Goal: Task Accomplishment & Management: Manage account settings

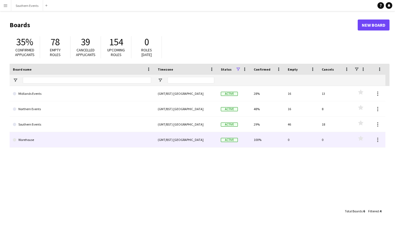
click at [23, 133] on link "Warehouse" at bounding box center [82, 139] width 138 height 15
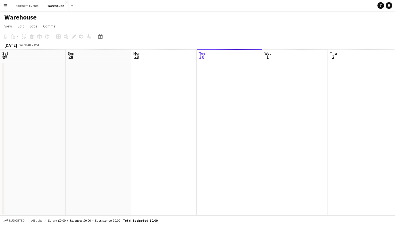
scroll to position [0, 131]
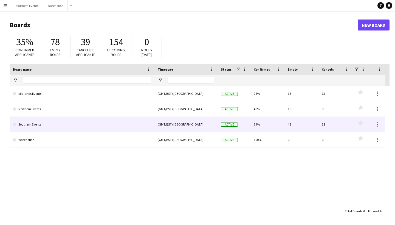
click at [21, 128] on link "Southern Events" at bounding box center [82, 124] width 138 height 15
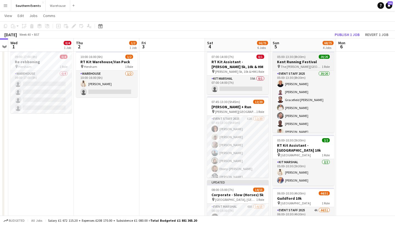
click at [301, 63] on h3 "Kent Running Festival" at bounding box center [303, 61] width 61 height 5
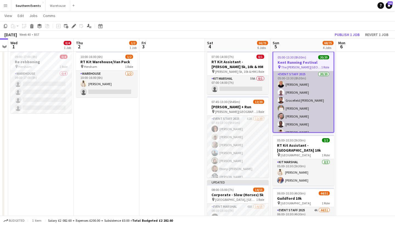
click at [297, 83] on app-card-role "Event Staff 2025 20/20 05:00-13:30 (8h30m) Angela Corbett Abraham Acquaye Grace…" at bounding box center [303, 157] width 60 height 172
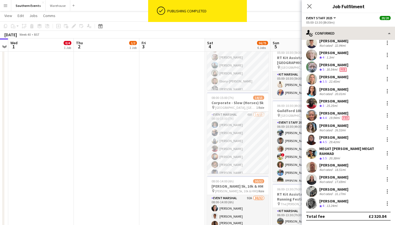
scroll to position [91, 0]
click at [311, 7] on icon "Close pop-in" at bounding box center [309, 6] width 5 height 5
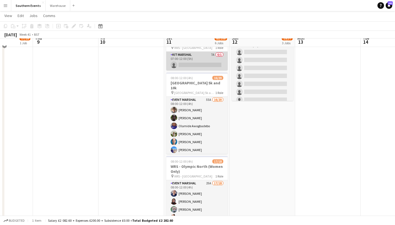
scroll to position [178, 0]
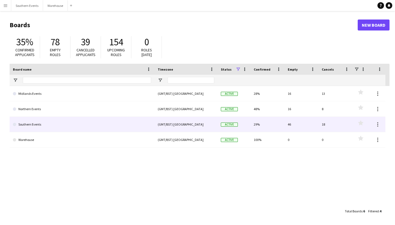
click at [39, 124] on link "Southern Events" at bounding box center [82, 124] width 138 height 15
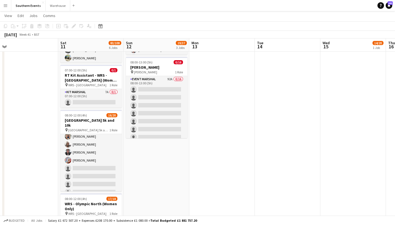
scroll to position [108, 0]
click at [77, 118] on h3 "[GEOGRAPHIC_DATA] 5k and 10k" at bounding box center [90, 123] width 61 height 10
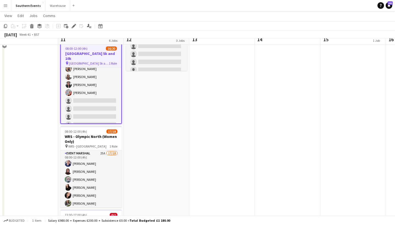
scroll to position [204, 0]
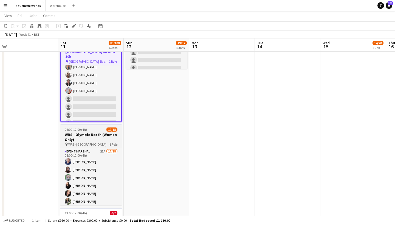
click at [75, 142] on span "WRS - [GEOGRAPHIC_DATA]" at bounding box center [87, 144] width 38 height 4
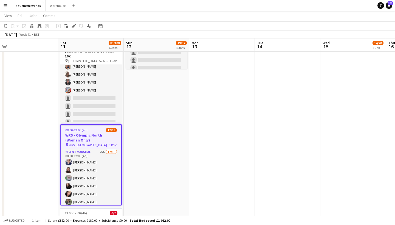
scroll to position [108, 0]
click at [75, 143] on span "WRS - [GEOGRAPHIC_DATA]" at bounding box center [88, 145] width 38 height 4
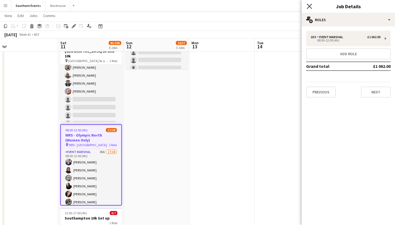
click at [308, 6] on icon "Close pop-in" at bounding box center [309, 6] width 5 height 5
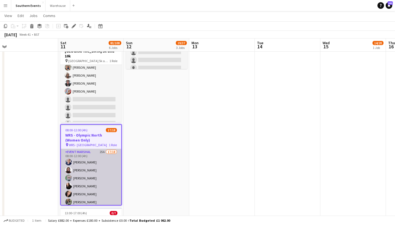
click at [80, 149] on app-card-role "Event Marshal 25A 17/18 08:00-12:00 (4h) [PERSON_NAME] Commodore [PERSON_NAME] …" at bounding box center [91, 227] width 60 height 156
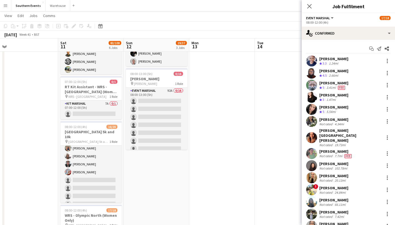
scroll to position [0, 0]
click at [329, 18] on span "Event Marshal" at bounding box center [318, 18] width 24 height 4
click at [347, 20] on div "08:00-12:00 (4h)" at bounding box center [348, 22] width 85 height 4
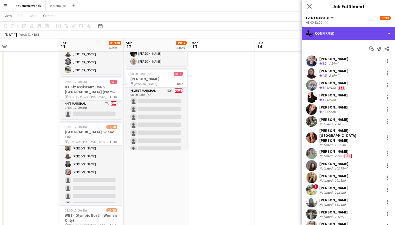
click at [387, 34] on div "single-neutral-actions-check-2 Confirmed" at bounding box center [348, 33] width 93 height 13
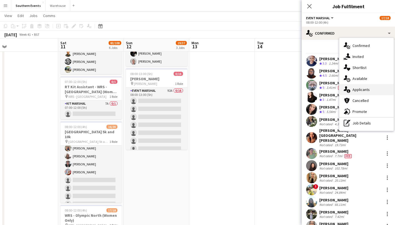
click at [363, 88] on span "Applicants" at bounding box center [361, 89] width 17 height 5
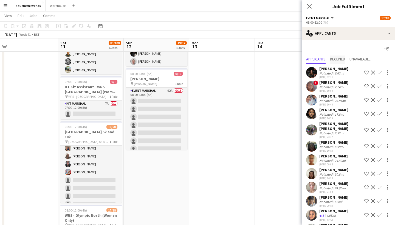
click at [337, 57] on span "Declined" at bounding box center [337, 59] width 15 height 4
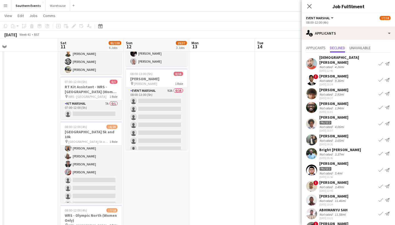
click at [364, 47] on span "Unavailable" at bounding box center [360, 48] width 21 height 4
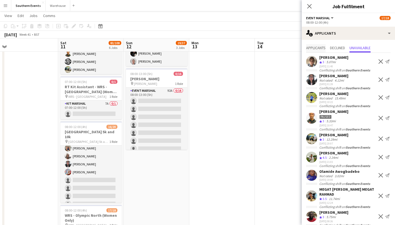
click at [317, 46] on span "Applicants" at bounding box center [315, 48] width 19 height 4
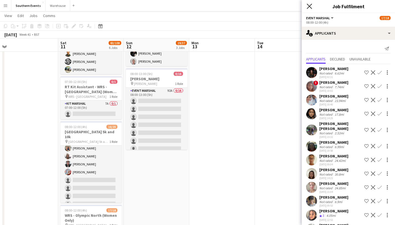
click at [310, 7] on icon "Close pop-in" at bounding box center [309, 6] width 5 height 5
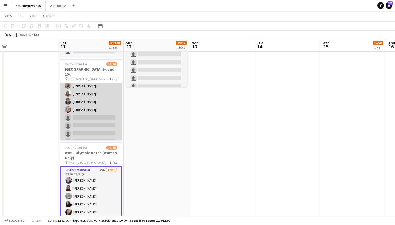
click at [83, 122] on app-card-role "Event Marshal 55A 16/20 08:00-12:00 (4h) [PERSON_NAME] [PERSON_NAME] [PERSON_NA…" at bounding box center [90, 61] width 61 height 172
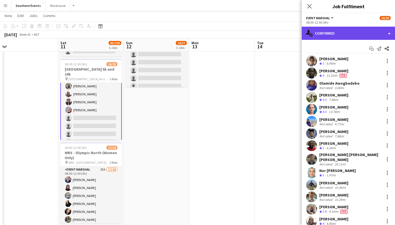
click at [342, 33] on div "single-neutral-actions-check-2 Confirmed" at bounding box center [348, 33] width 93 height 13
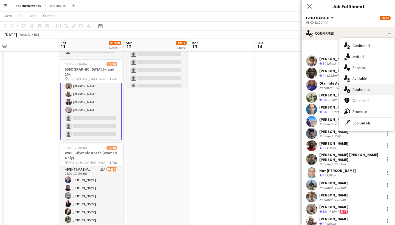
click at [360, 85] on div "single-neutral-actions-information Applicants" at bounding box center [367, 89] width 54 height 11
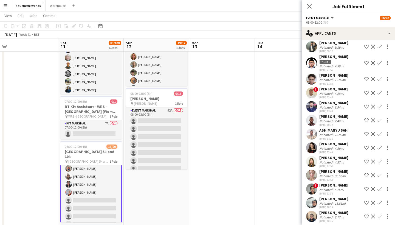
click at [380, 159] on app-icon "Confirm" at bounding box center [380, 161] width 4 height 4
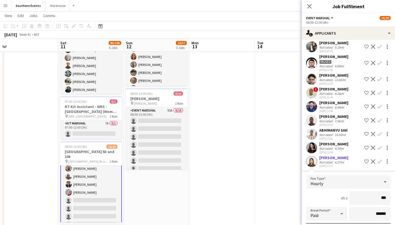
type input "**"
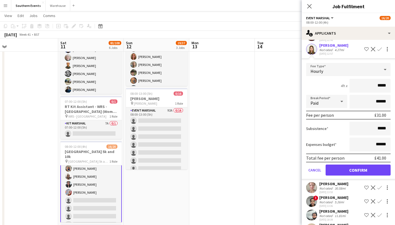
type input "*****"
click at [365, 165] on button "Confirm" at bounding box center [358, 169] width 65 height 11
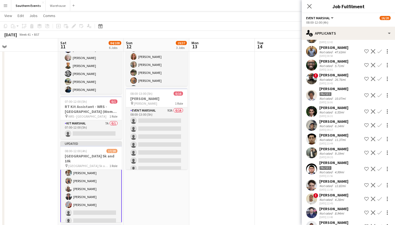
scroll to position [38, 0]
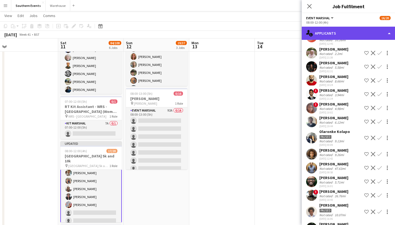
click at [354, 33] on div "single-neutral-actions-information Applicants" at bounding box center [348, 33] width 93 height 13
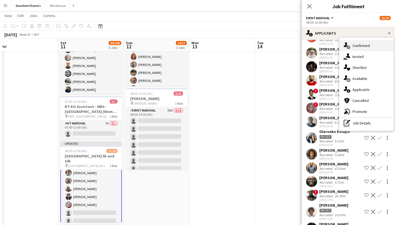
click at [359, 46] on span "Confirmed" at bounding box center [361, 45] width 17 height 5
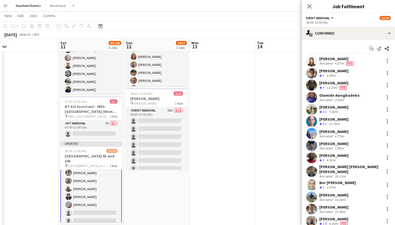
scroll to position [0, 0]
click at [335, 65] on div "4.27mi" at bounding box center [340, 63] width 12 height 4
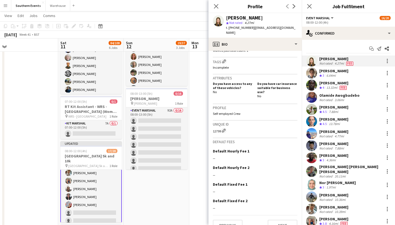
scroll to position [169, 0]
click at [277, 220] on button "Next" at bounding box center [283, 225] width 30 height 11
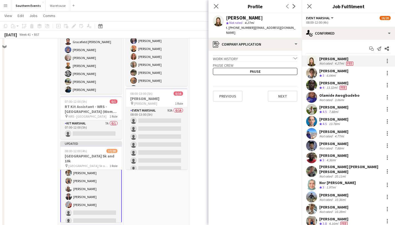
scroll to position [63, 0]
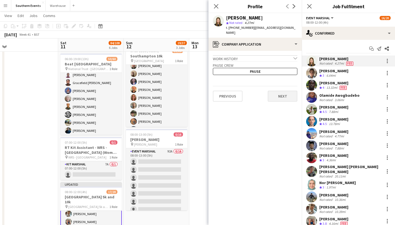
click at [283, 91] on button "Next" at bounding box center [283, 96] width 30 height 11
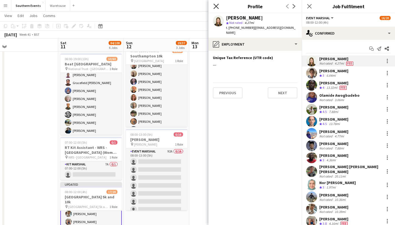
click at [218, 7] on icon "Close pop-in" at bounding box center [216, 6] width 5 height 5
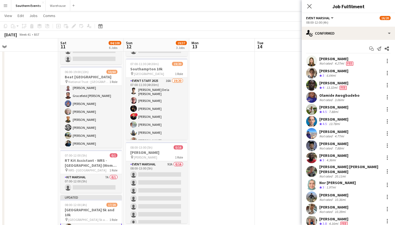
scroll to position [0, 0]
click at [312, 7] on icon "Close pop-in" at bounding box center [309, 6] width 5 height 5
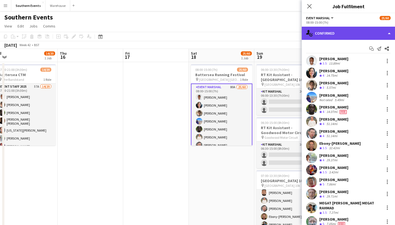
click at [387, 32] on div "single-neutral-actions-check-2 Confirmed" at bounding box center [348, 33] width 93 height 13
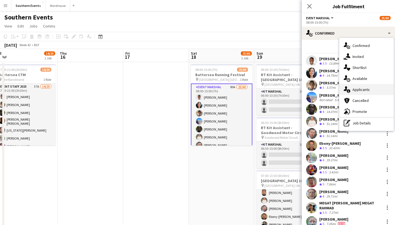
click at [365, 89] on span "Applicants" at bounding box center [361, 89] width 17 height 5
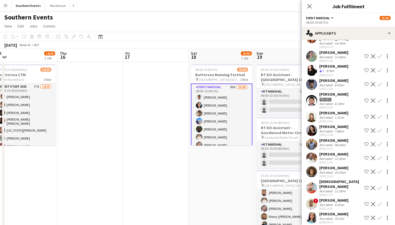
click at [380, 114] on app-icon "Confirm" at bounding box center [380, 116] width 4 height 4
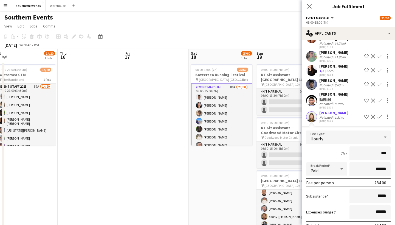
type input "**"
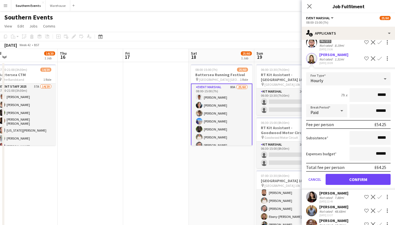
scroll to position [156, 0]
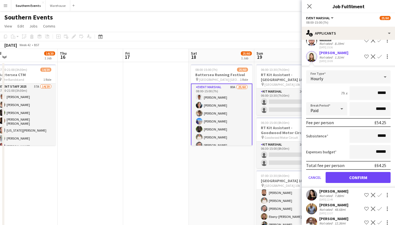
type input "*****"
click at [367, 173] on button "Confirm" at bounding box center [358, 177] width 65 height 11
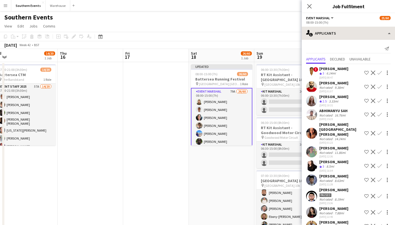
scroll to position [0, 0]
click at [310, 8] on icon "Close pop-in" at bounding box center [309, 6] width 5 height 5
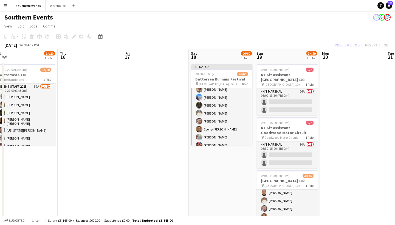
scroll to position [37, 0]
click at [348, 43] on div "Publish 1 job Revert 1 job" at bounding box center [361, 44] width 67 height 7
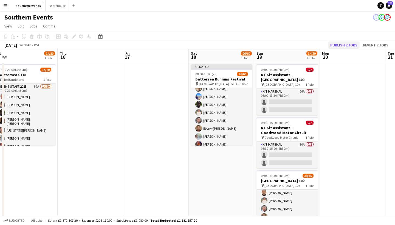
click at [348, 44] on button "Publish 2 jobs" at bounding box center [344, 44] width 32 height 7
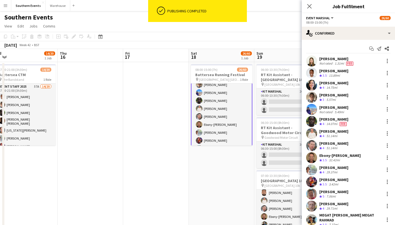
scroll to position [51, 0]
click at [309, 7] on icon at bounding box center [309, 6] width 5 height 5
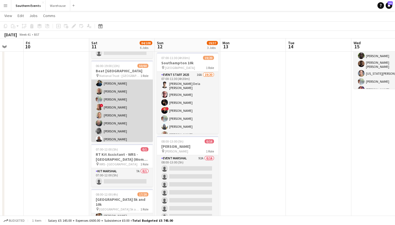
scroll to position [195, 0]
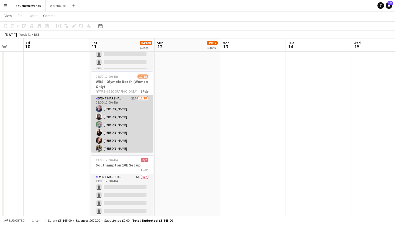
click at [119, 113] on app-card-role "Event Marshal 25A 17/18 08:00-12:00 (4h) [PERSON_NAME] Commodore [PERSON_NAME] …" at bounding box center [121, 173] width 61 height 156
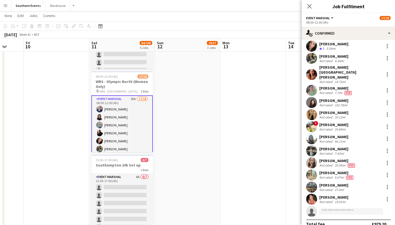
scroll to position [63, 0]
click at [312, 10] on div "Close pop-in" at bounding box center [309, 6] width 15 height 13
click at [311, 5] on icon "Close pop-in" at bounding box center [309, 6] width 5 height 5
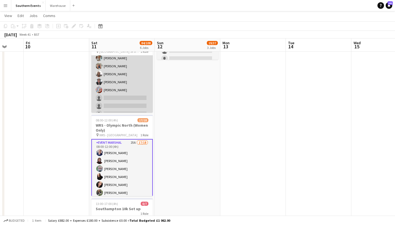
click at [124, 93] on app-card-role "Event Marshal 54A 17/20 08:00-12:00 (4h) Tullie [PERSON_NAME] [PERSON_NAME] [PE…" at bounding box center [121, 34] width 61 height 172
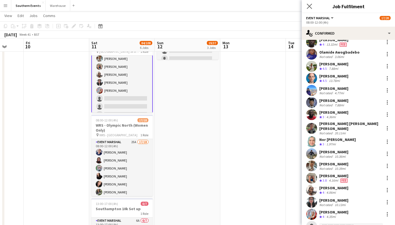
click at [309, 9] on app-icon "Close pop-in" at bounding box center [310, 6] width 8 height 8
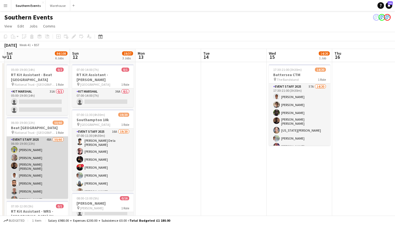
scroll to position [0, 121]
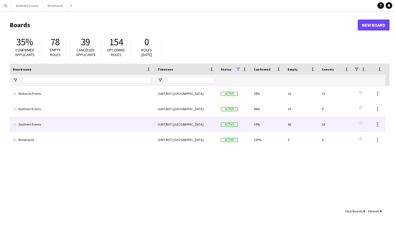
click at [32, 123] on link "Southern Events" at bounding box center [82, 124] width 138 height 15
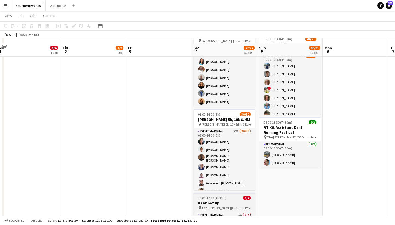
scroll to position [166, 0]
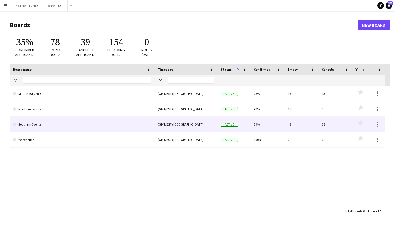
click at [37, 122] on link "Southern Events" at bounding box center [82, 124] width 138 height 15
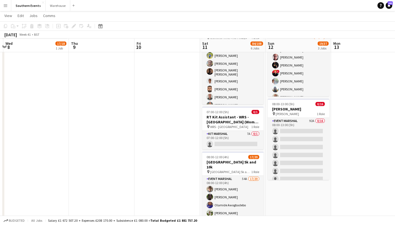
scroll to position [94, 0]
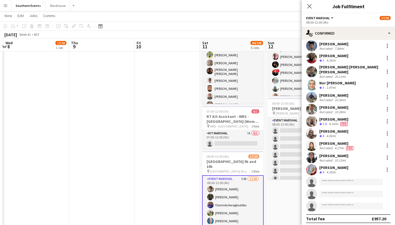
scroll to position [87, 0]
click at [388, 143] on div at bounding box center [387, 146] width 7 height 7
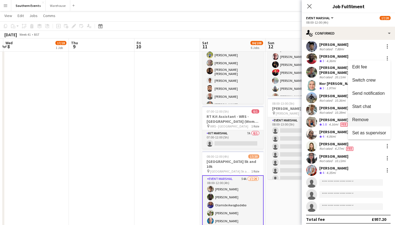
click at [365, 121] on span "Remove" at bounding box center [360, 119] width 16 height 5
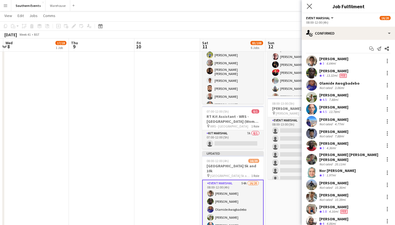
scroll to position [0, 0]
click at [307, 7] on app-icon "Close pop-in" at bounding box center [310, 6] width 8 height 8
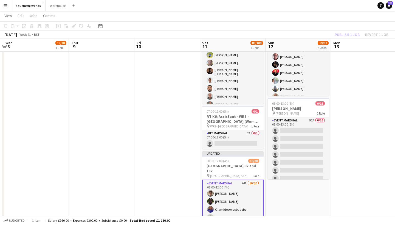
click at [351, 35] on div "Publish 1 job Revert 1 job" at bounding box center [361, 34] width 67 height 7
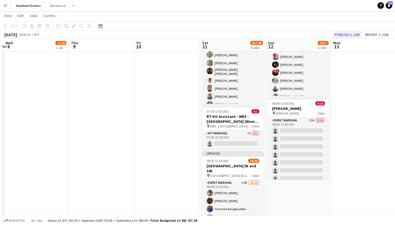
click at [344, 33] on button "Publish 1 job" at bounding box center [347, 34] width 29 height 7
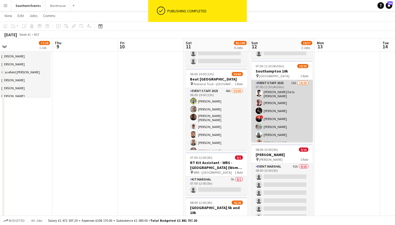
scroll to position [48, 0]
click at [284, 108] on app-card-role "Event Staff 2025 16A 19/20 07:00-11:30 (4h30m) Adrian De la Rosa Sanchez Mel Th…" at bounding box center [281, 166] width 61 height 172
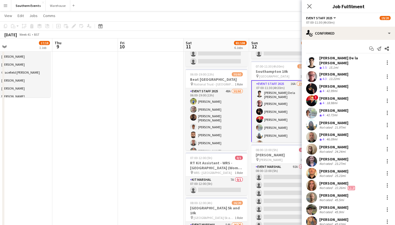
click at [310, 85] on app-user-avatar at bounding box center [311, 88] width 11 height 11
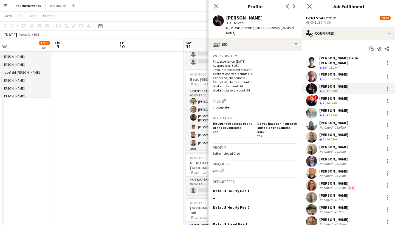
scroll to position [134, 0]
click at [329, 115] on div "Adrian De la Rosa Sanchez Crew rating 3.5 15.1mi Mel Thompson Crew rating 4.3 1…" at bounding box center [348, 177] width 93 height 244
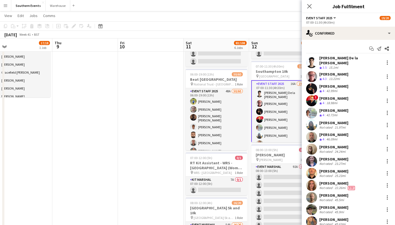
click at [324, 113] on span "4" at bounding box center [324, 115] width 2 height 4
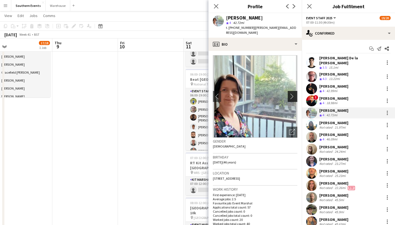
click at [293, 94] on app-icon "chevron-right" at bounding box center [293, 96] width 9 height 6
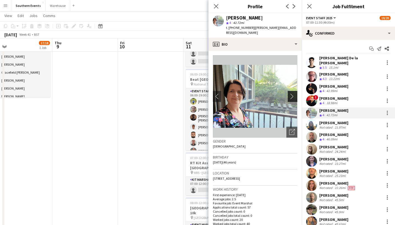
click at [292, 95] on app-icon "chevron-right" at bounding box center [293, 96] width 9 height 6
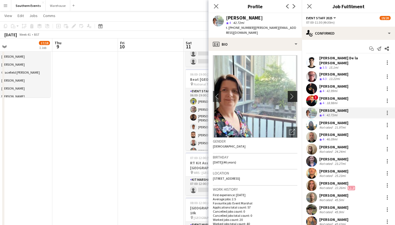
click at [292, 95] on app-icon "chevron-right" at bounding box center [293, 96] width 9 height 6
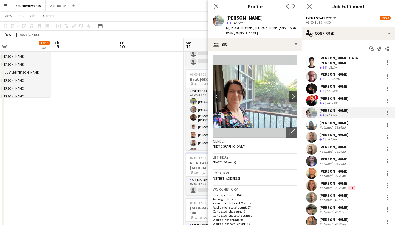
scroll to position [0, 0]
click at [312, 75] on app-user-avatar at bounding box center [311, 76] width 11 height 11
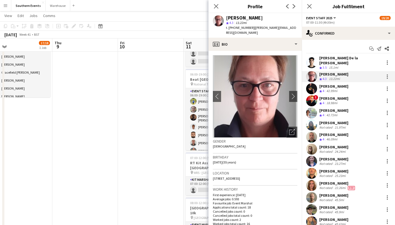
click at [312, 63] on app-user-avatar at bounding box center [311, 62] width 11 height 11
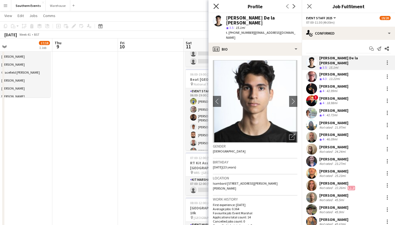
click at [217, 6] on icon "Close pop-in" at bounding box center [216, 6] width 5 height 5
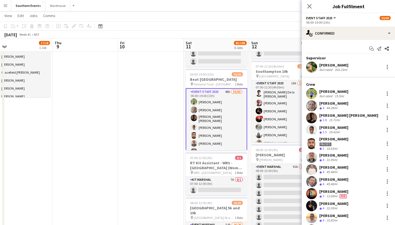
click at [312, 93] on app-user-avatar at bounding box center [311, 93] width 11 height 11
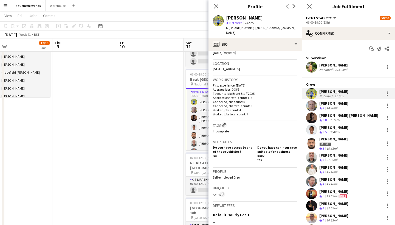
scroll to position [110, 0]
click at [216, 8] on icon "Close pop-in" at bounding box center [216, 6] width 5 height 5
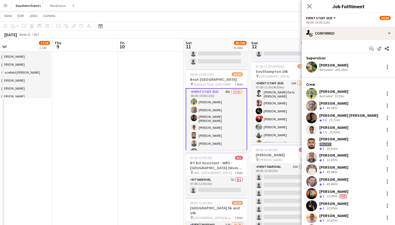
click at [311, 66] on app-user-avatar at bounding box center [311, 66] width 11 height 11
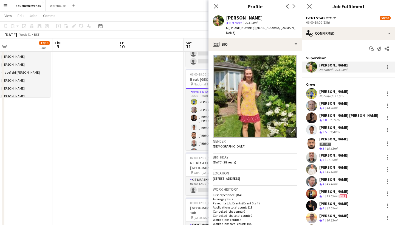
click at [216, 10] on div "Close pop-in" at bounding box center [216, 6] width 15 height 13
click at [214, 5] on icon "Close pop-in" at bounding box center [216, 6] width 5 height 5
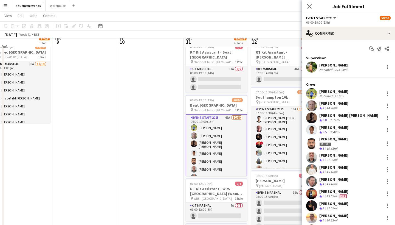
scroll to position [17, 0]
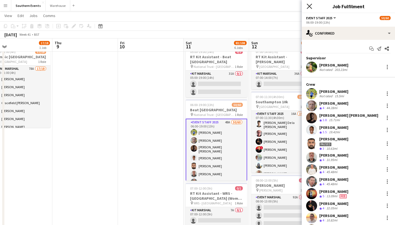
click at [309, 8] on icon "Close pop-in" at bounding box center [309, 6] width 5 height 5
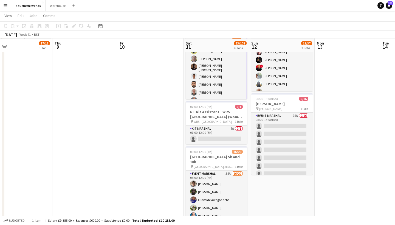
scroll to position [99, 0]
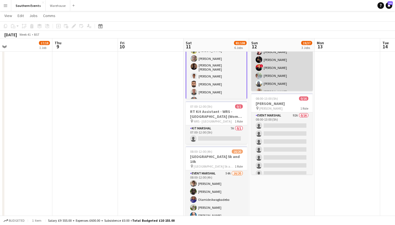
click at [273, 75] on app-card-role "Event Staff 2025 16A 19/20 07:00-11:30 (4h30m) Adrian De la Rosa Sanchez Mel Th…" at bounding box center [281, 115] width 61 height 172
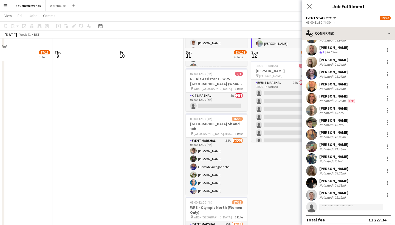
scroll to position [141, 0]
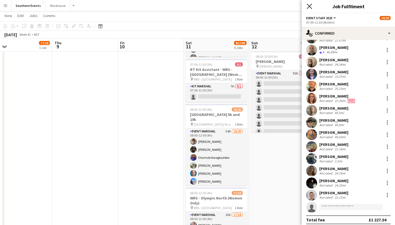
click at [307, 7] on icon "Close pop-in" at bounding box center [309, 6] width 5 height 5
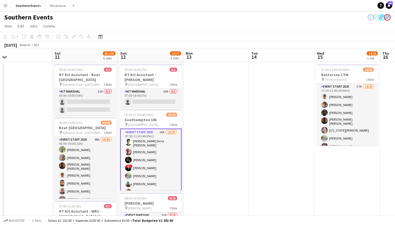
scroll to position [0, 200]
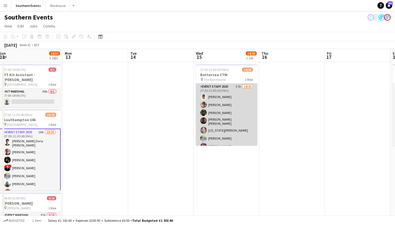
click at [237, 126] on app-card-role "Event Staff 2025 57A 14/20 17:30-21:00 (3h30m) Ekow Tachie-Mensah Marcin Pisuls…" at bounding box center [226, 170] width 61 height 175
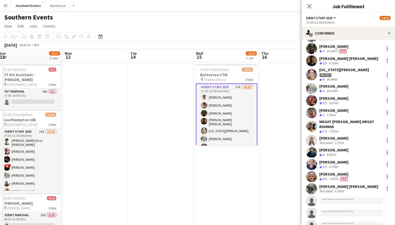
scroll to position [43, 0]
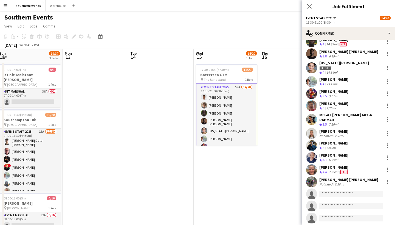
click at [314, 142] on app-user-avatar at bounding box center [311, 145] width 11 height 11
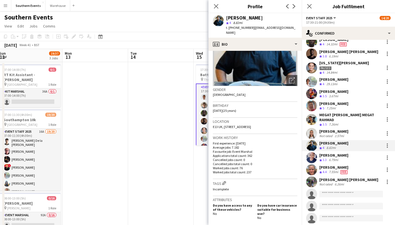
scroll to position [52, 0]
drag, startPoint x: 271, startPoint y: 121, endPoint x: 224, endPoint y: 122, distance: 47.2
click at [224, 122] on div "Location E13 UK, 122,high street, London, E13 0AP" at bounding box center [255, 125] width 85 height 16
copy span "122,high street, London, E13 0AP"
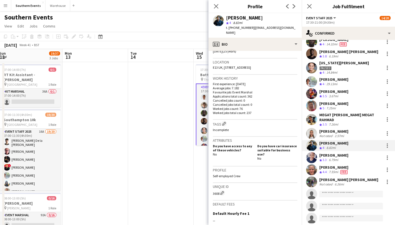
scroll to position [115, 0]
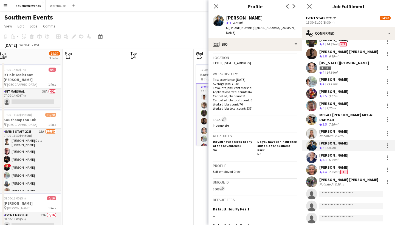
click at [321, 101] on div "[PERSON_NAME]" at bounding box center [334, 103] width 29 height 5
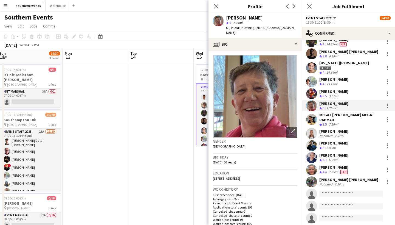
click at [319, 91] on div "Peter Bowles Crew rating 3.5 3.67mi" at bounding box center [348, 93] width 93 height 11
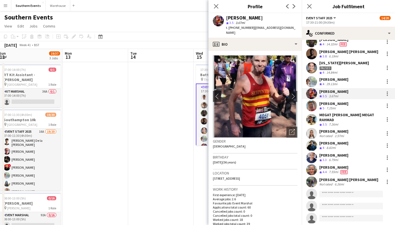
click at [317, 81] on app-user-avatar at bounding box center [311, 81] width 11 height 11
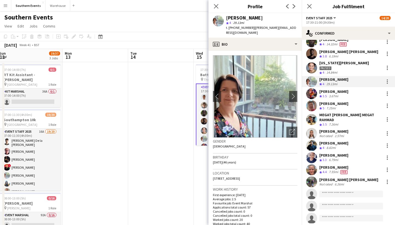
drag, startPoint x: 267, startPoint y: 178, endPoint x: 213, endPoint y: 179, distance: 54.3
click at [213, 179] on app-crew-profile-bio "chevron-left chevron-right Open photos pop-in Gender Female Birthday 06-12-1978…" at bounding box center [255, 138] width 93 height 174
copy span "50 Seaford Road, Wokingham, RG40 2EL"
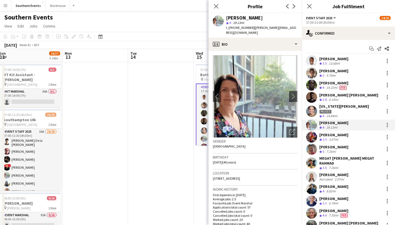
scroll to position [0, 0]
click at [320, 84] on div "[PERSON_NAME]" at bounding box center [334, 82] width 29 height 5
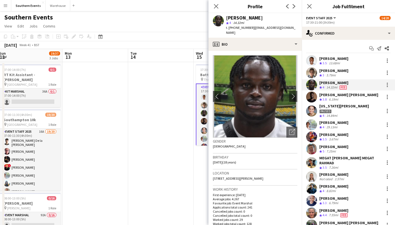
drag, startPoint x: 283, startPoint y: 173, endPoint x: 210, endPoint y: 174, distance: 72.7
click at [210, 174] on app-crew-profile-bio "chevron-left chevron-right Open photos pop-in Gender Male Birthday 10-05-2007 (…" at bounding box center [255, 138] width 93 height 174
copy span "11 wells gardens dagenham, Dagenham, rm10 8hd"
